Goal: Information Seeking & Learning: Learn about a topic

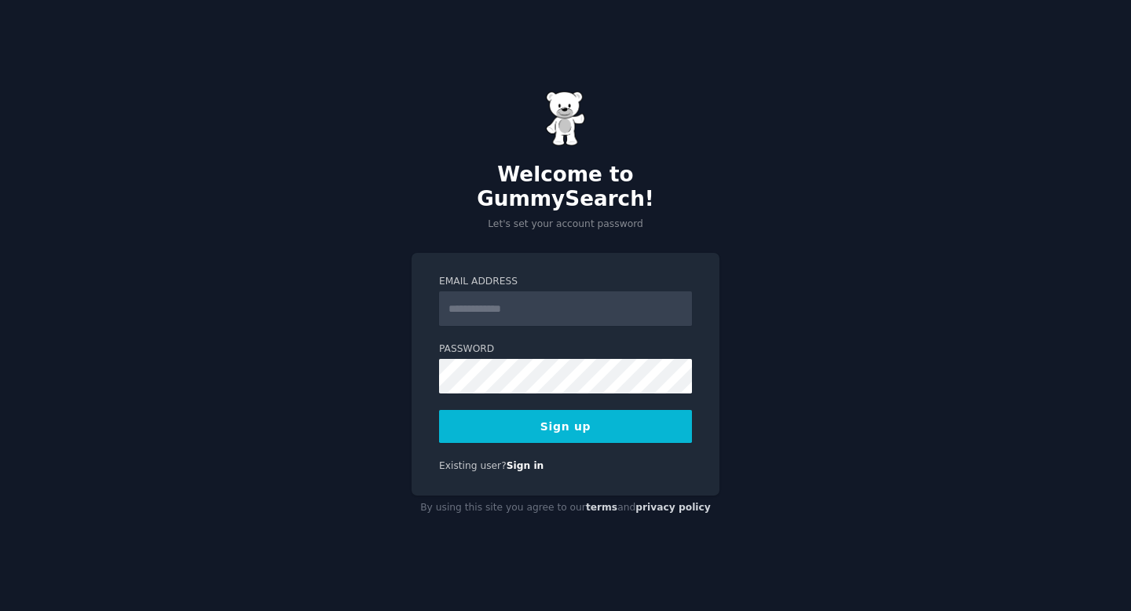
type input "**********"
click at [604, 426] on button "Sign up" at bounding box center [565, 426] width 253 height 33
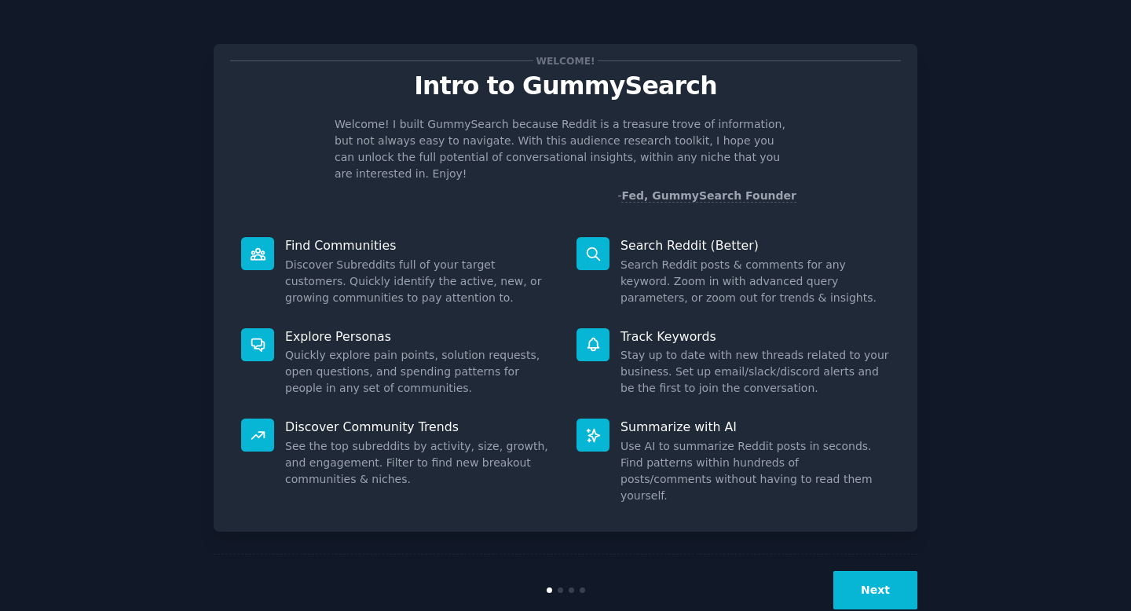
click at [876, 571] on button "Next" at bounding box center [876, 590] width 84 height 38
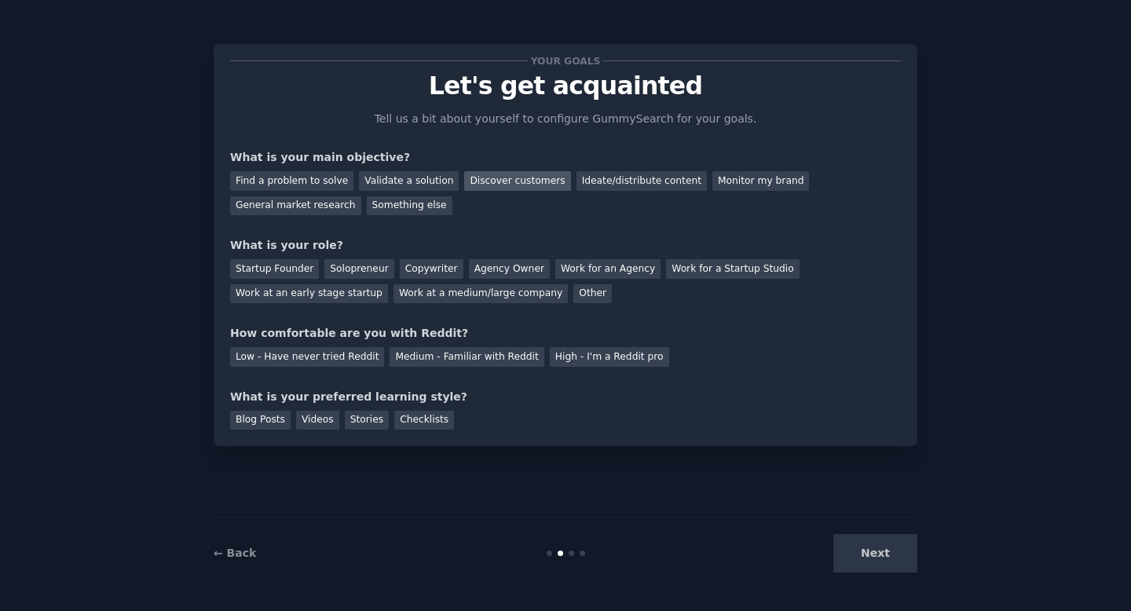
click at [499, 181] on div "Discover customers" at bounding box center [517, 181] width 106 height 20
click at [357, 268] on div "Solopreneur" at bounding box center [358, 269] width 69 height 20
click at [427, 351] on div "Medium - Familiar with Reddit" at bounding box center [467, 357] width 154 height 20
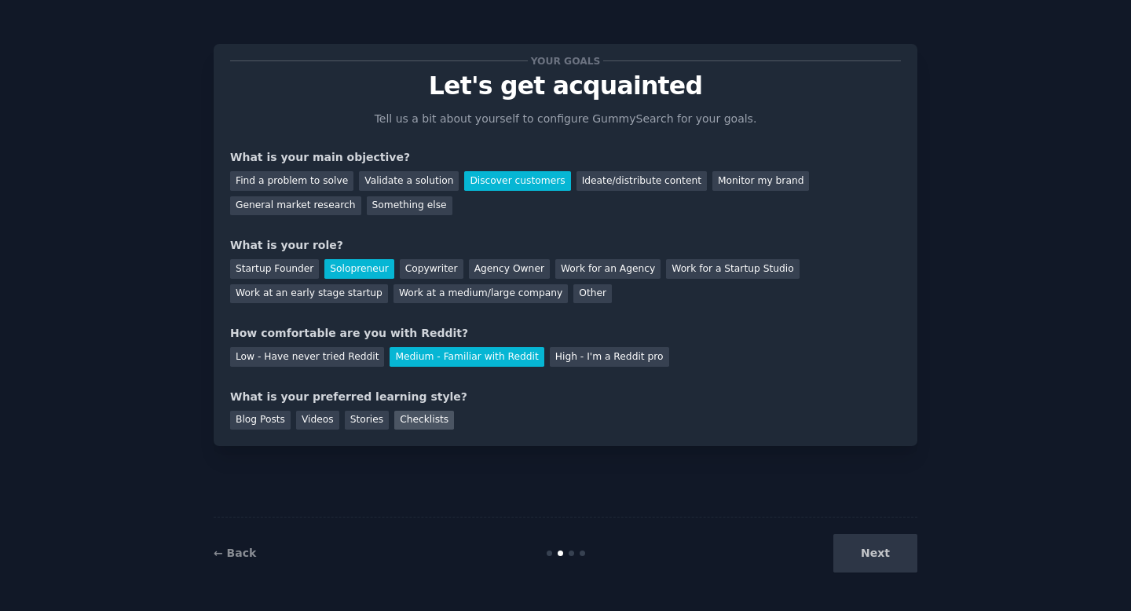
click at [405, 416] on div "Checklists" at bounding box center [424, 421] width 60 height 20
click at [847, 552] on button "Next" at bounding box center [876, 553] width 84 height 38
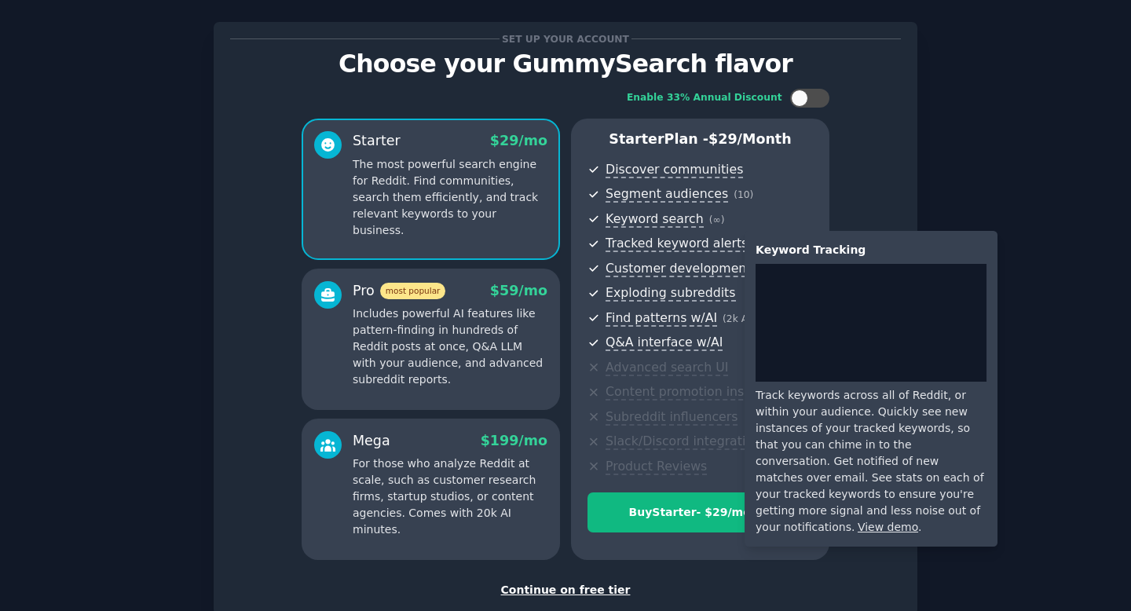
scroll to position [120, 0]
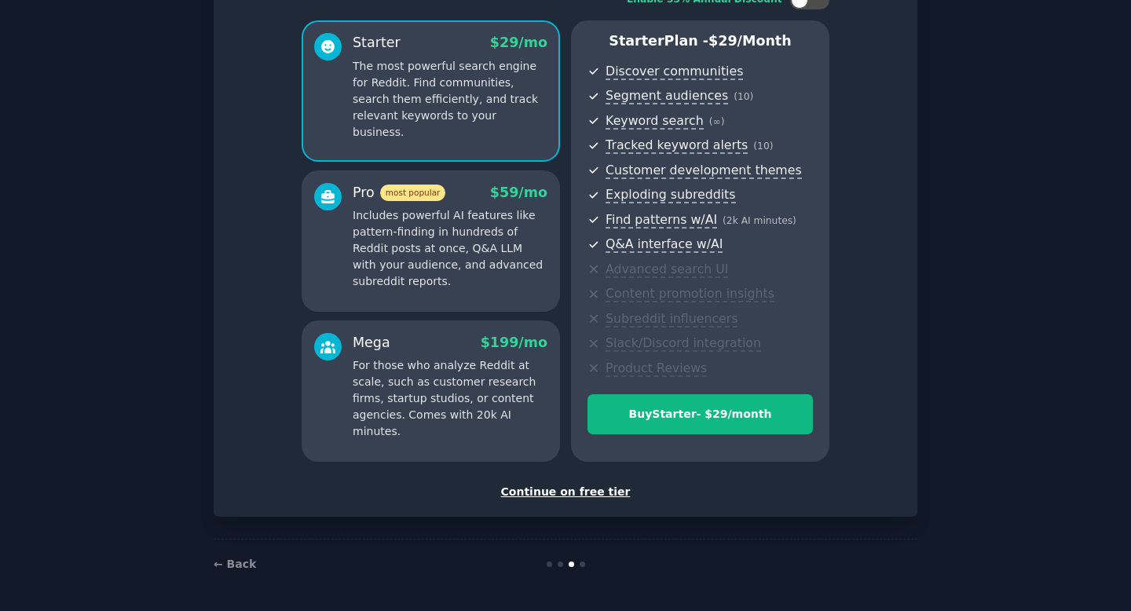
click at [552, 488] on div "Continue on free tier" at bounding box center [565, 492] width 671 height 16
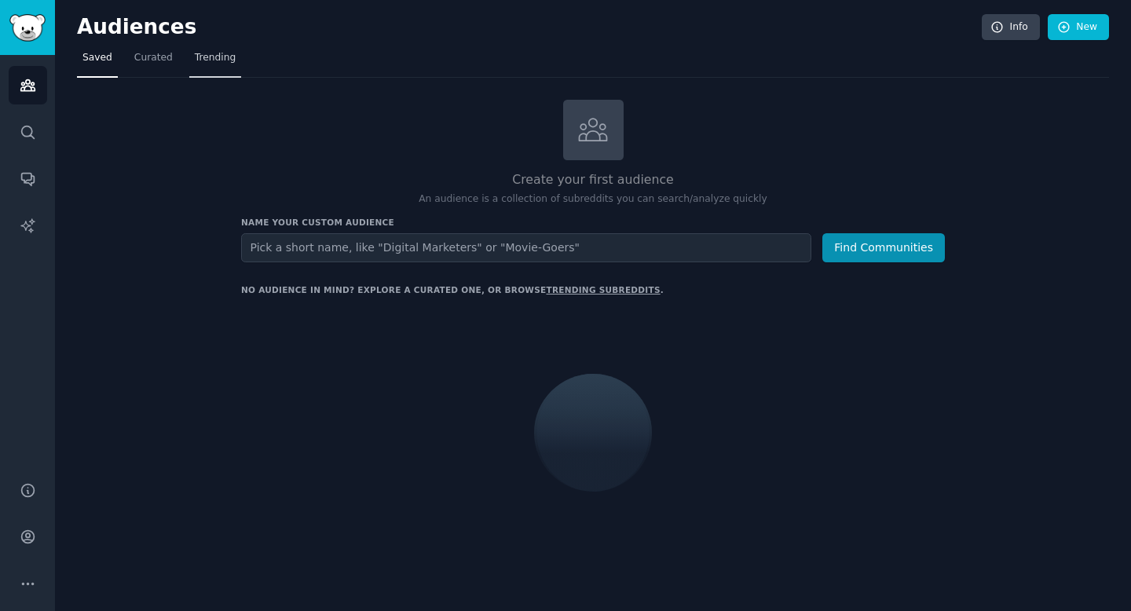
click at [212, 62] on span "Trending" at bounding box center [215, 58] width 41 height 14
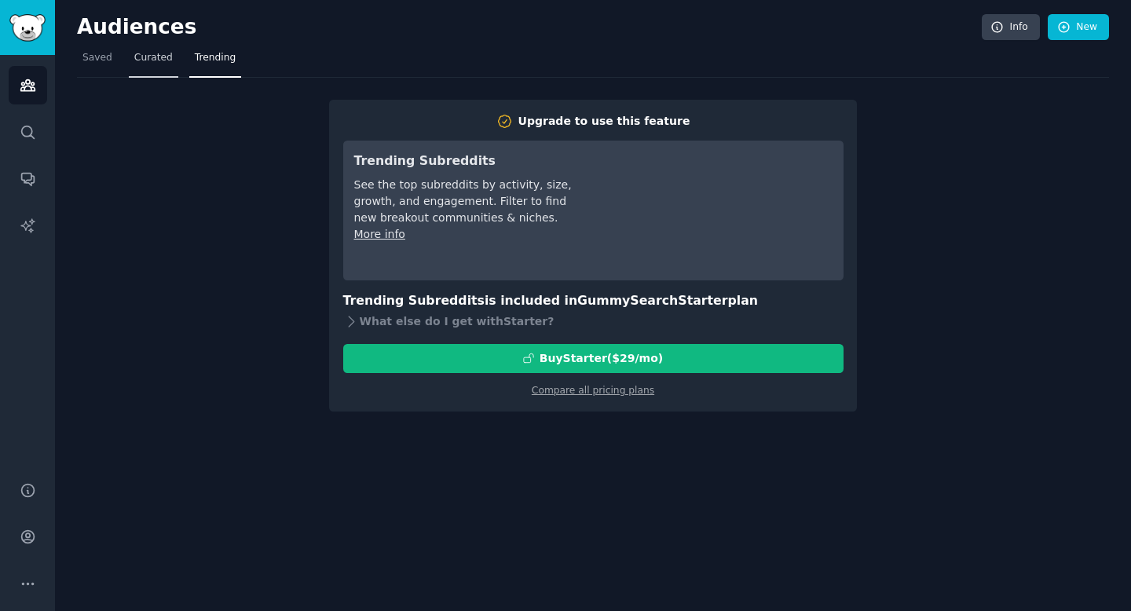
click at [153, 64] on span "Curated" at bounding box center [153, 58] width 38 height 14
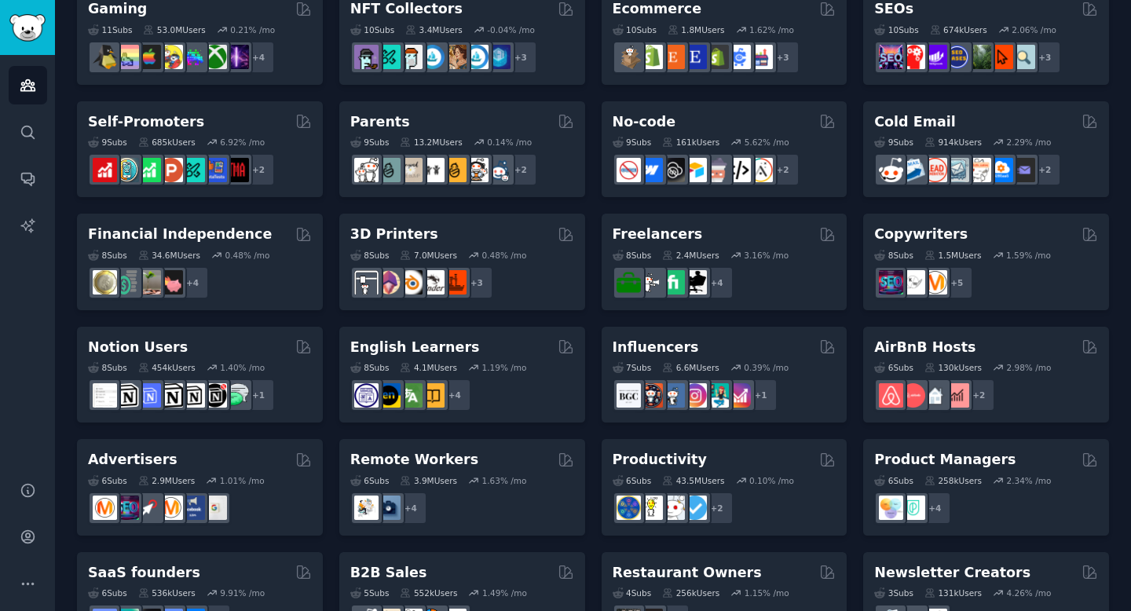
scroll to position [646, 0]
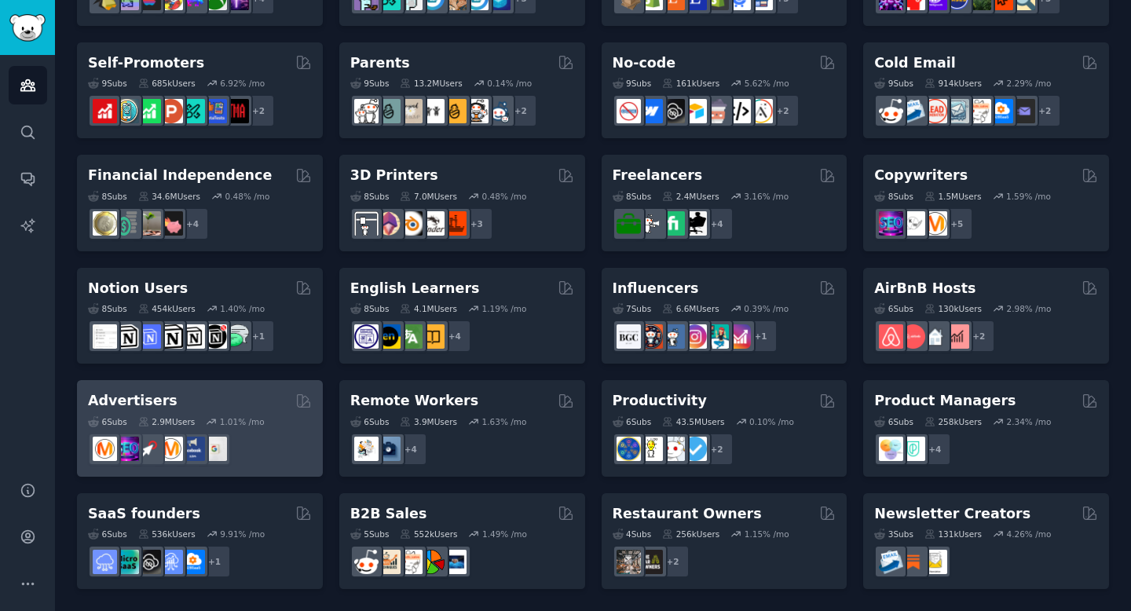
click at [177, 419] on div "2.9M Users" at bounding box center [166, 421] width 57 height 11
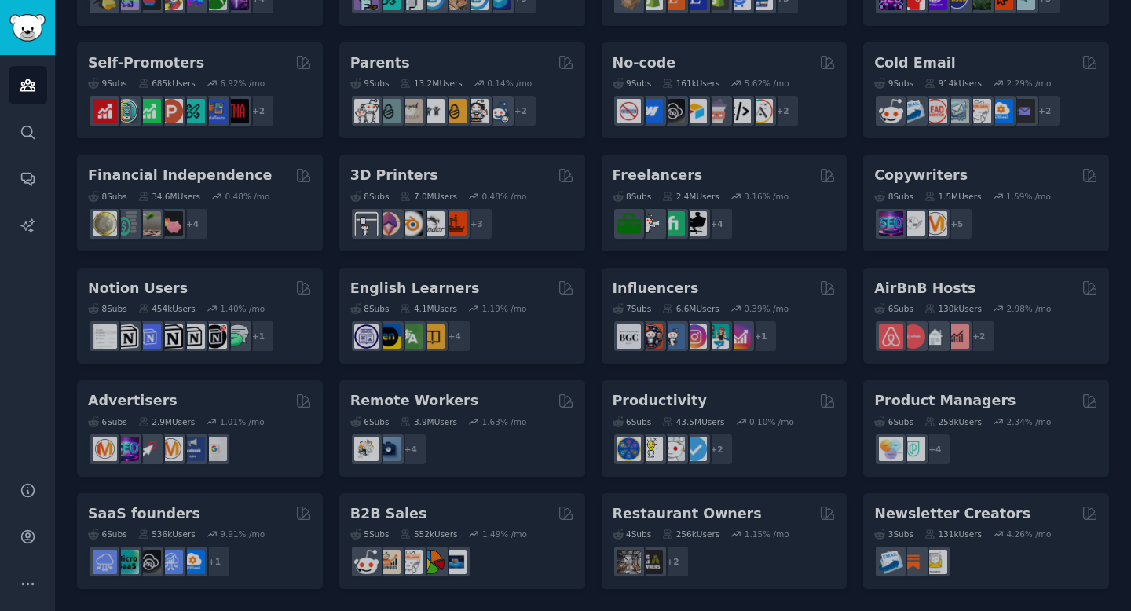
click at [139, 401] on div "Pet Lovers 31 Sub s 24.2M Users 0.82 % /mo r/DogBreeds101, r/Dogowners, r/DogTr…" at bounding box center [593, 33] width 1032 height 1111
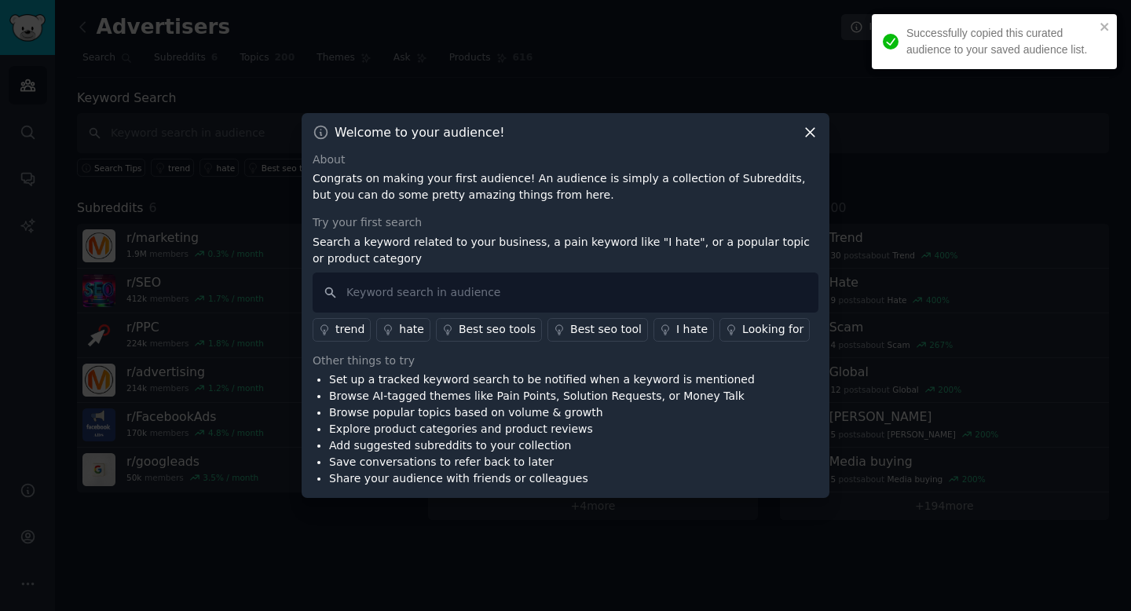
click at [419, 83] on div at bounding box center [565, 305] width 1131 height 611
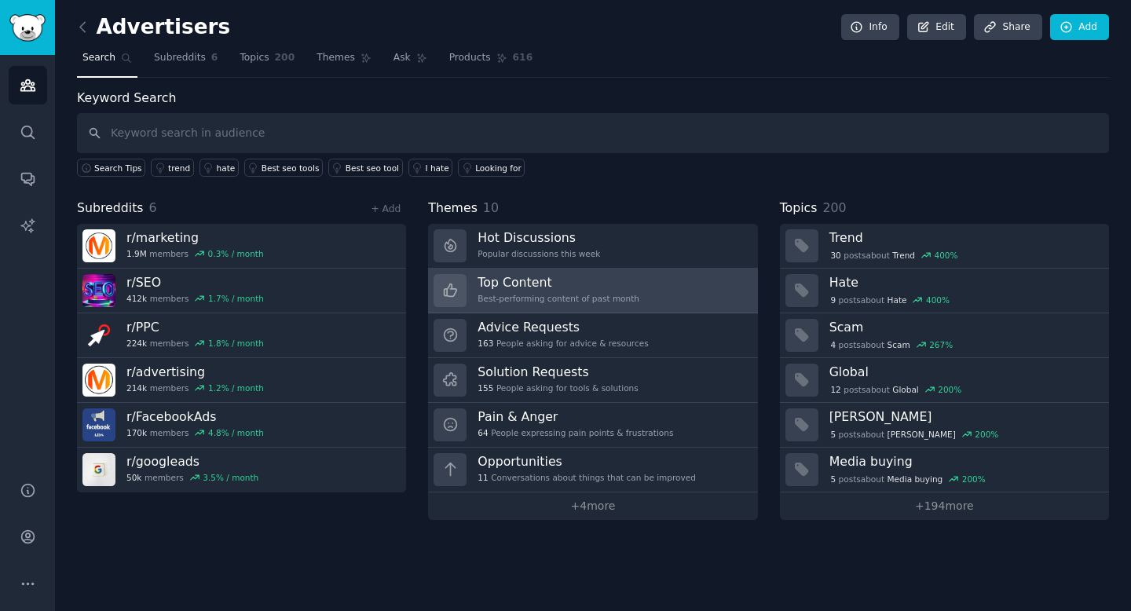
click at [519, 291] on div "Top Content Best-performing content of past month" at bounding box center [559, 290] width 162 height 33
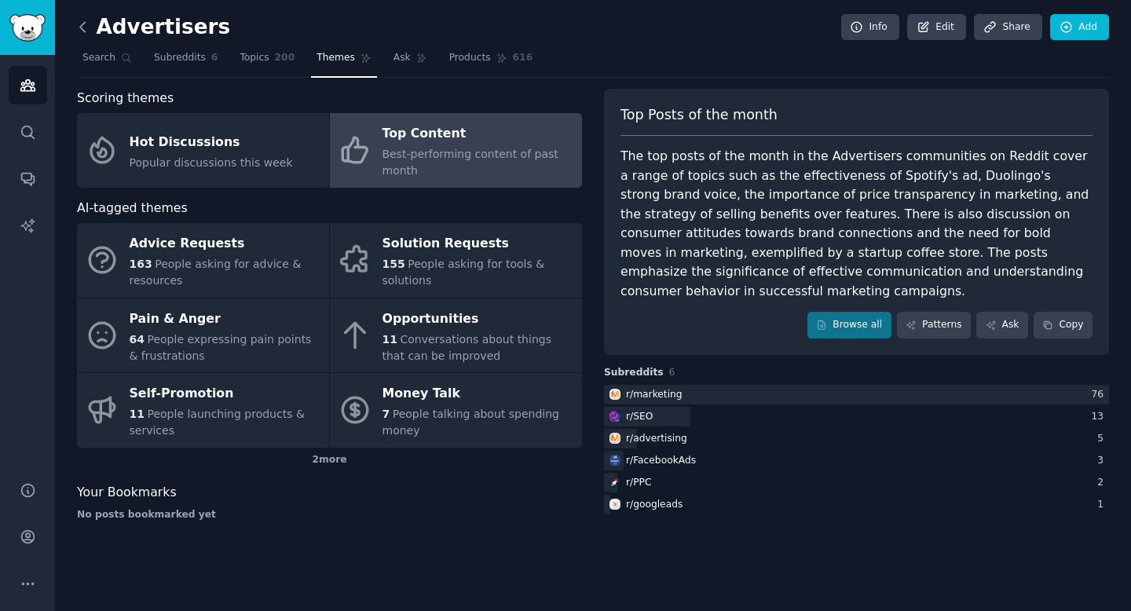
click at [81, 32] on icon at bounding box center [83, 27] width 16 height 16
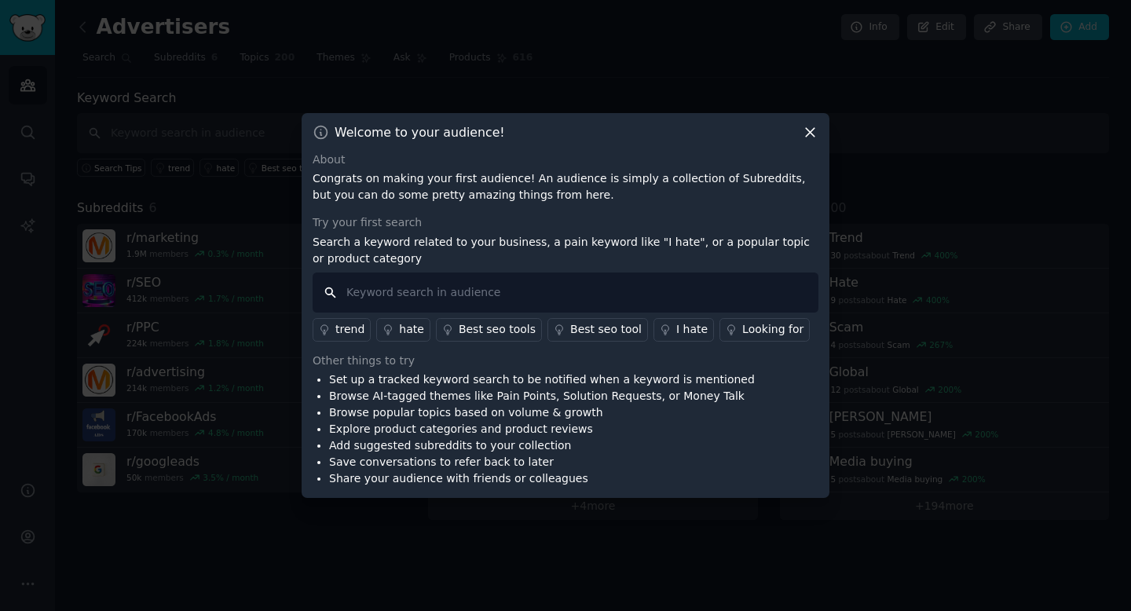
click at [377, 289] on input "text" at bounding box center [566, 293] width 506 height 40
type input "h"
type input "i hate"
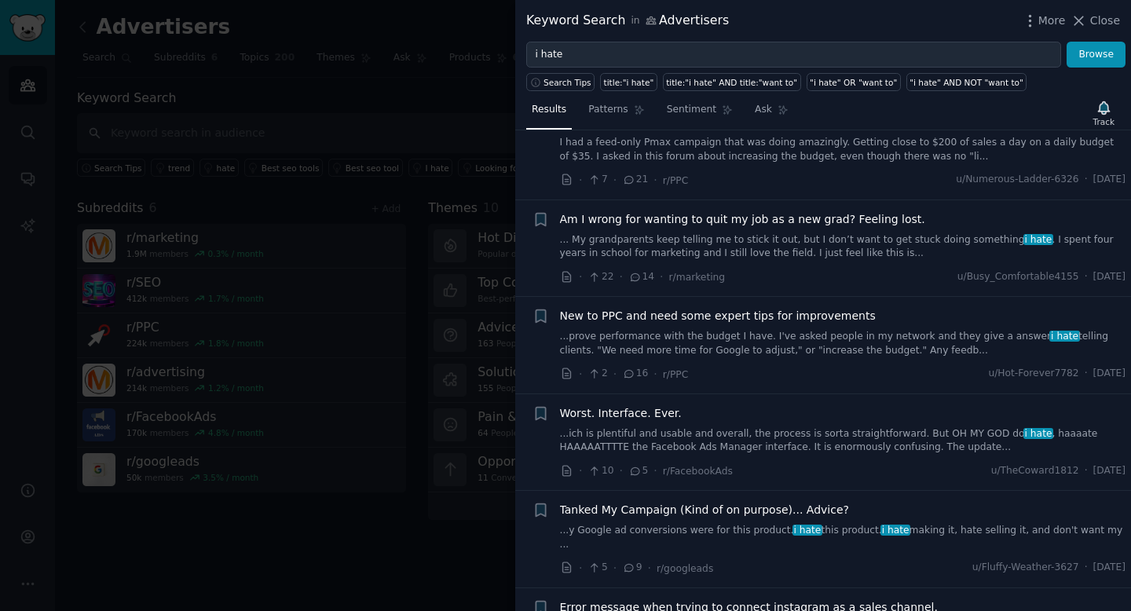
scroll to position [2160, 0]
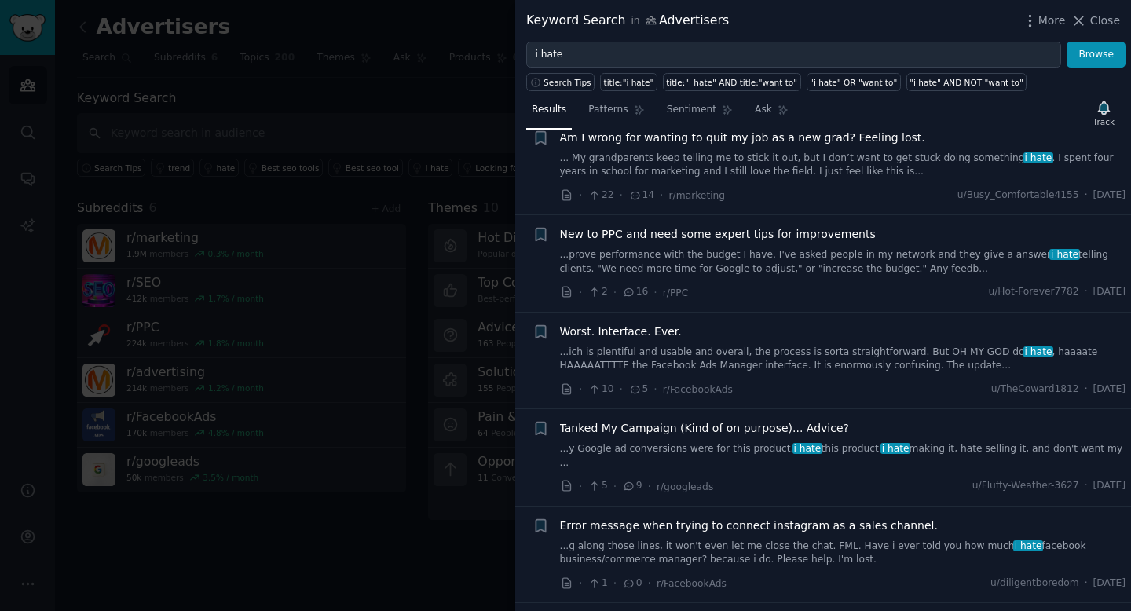
click at [482, 106] on div at bounding box center [565, 305] width 1131 height 611
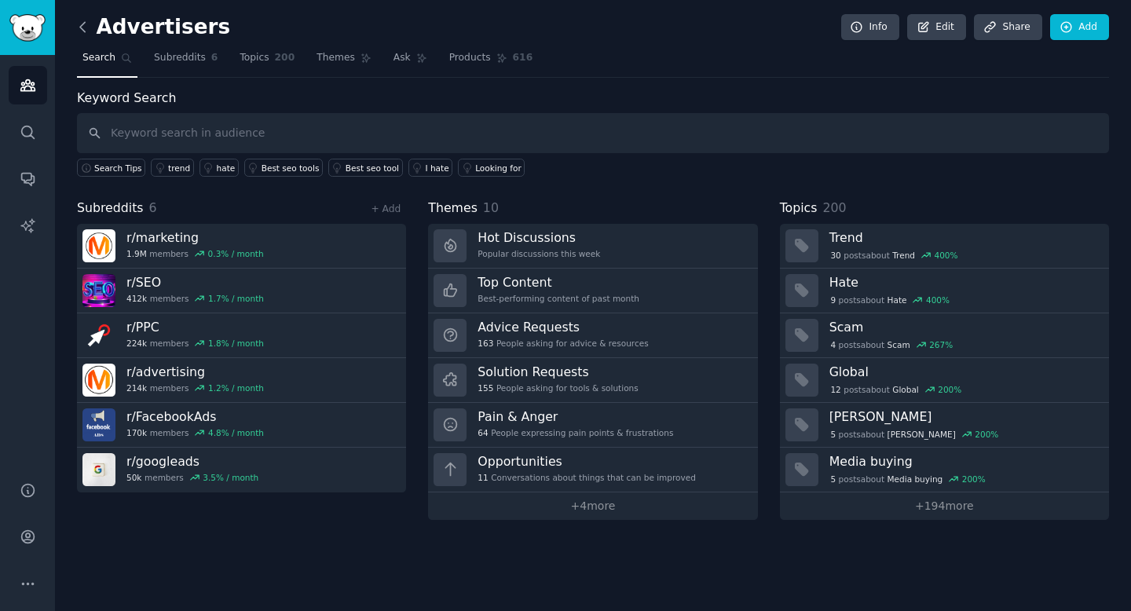
click at [84, 26] on icon at bounding box center [83, 27] width 16 height 16
